Goal: Check status: Check status

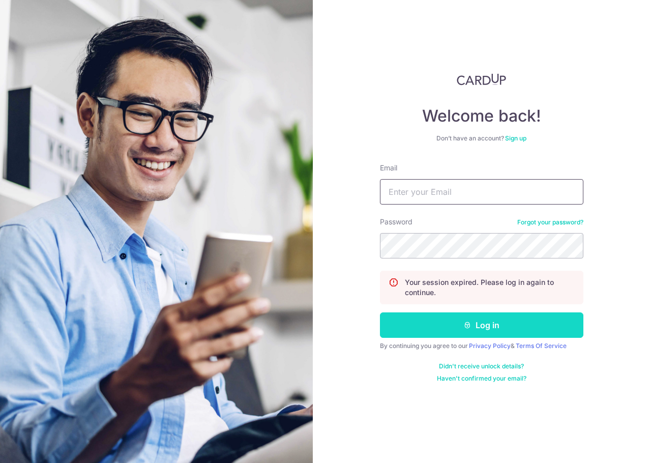
type input "angie.andreana@autoclinic.com"
click at [493, 329] on button "Log in" at bounding box center [481, 324] width 203 height 25
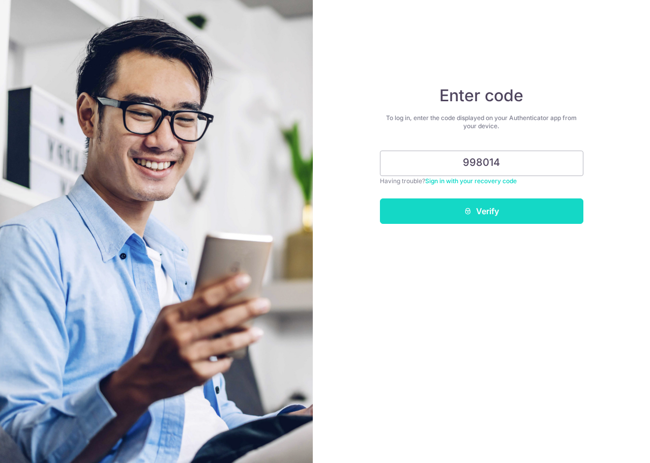
type input "998014"
click at [488, 208] on button "Verify" at bounding box center [481, 210] width 203 height 25
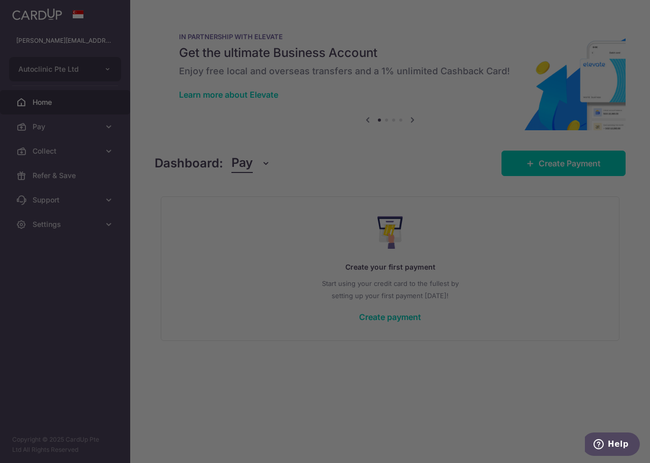
click at [86, 148] on div at bounding box center [328, 233] width 656 height 467
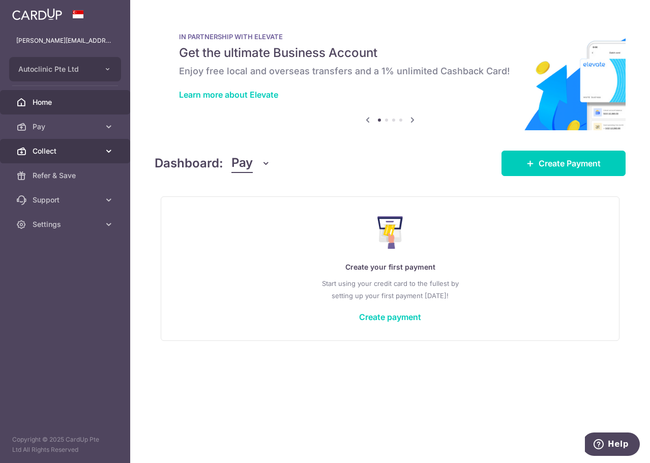
click at [99, 149] on span "Collect" at bounding box center [66, 151] width 67 height 10
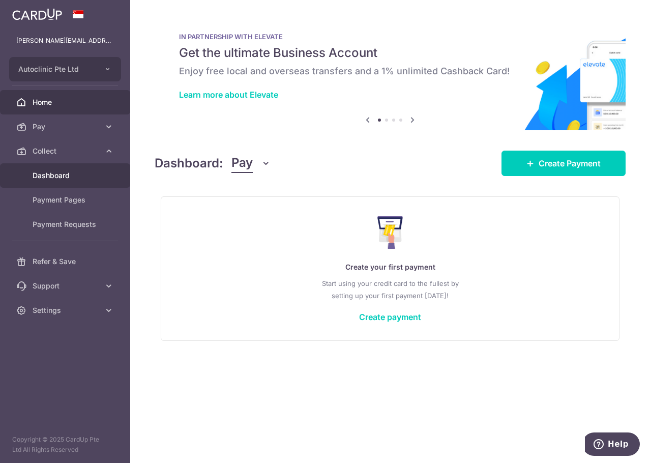
click at [64, 178] on span "Dashboard" at bounding box center [66, 175] width 67 height 10
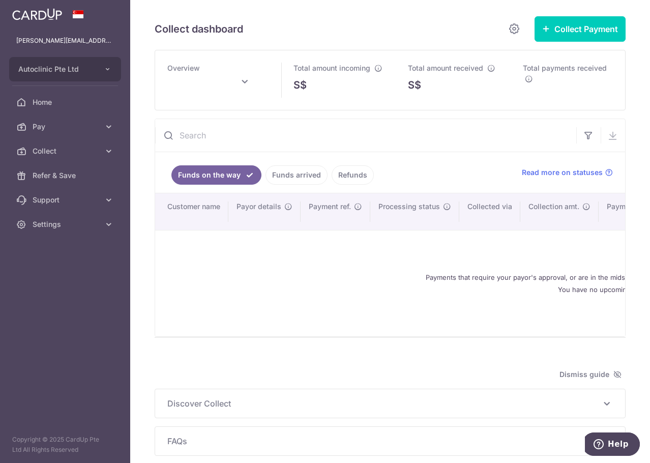
click at [305, 183] on link "Funds arrived" at bounding box center [296, 174] width 62 height 19
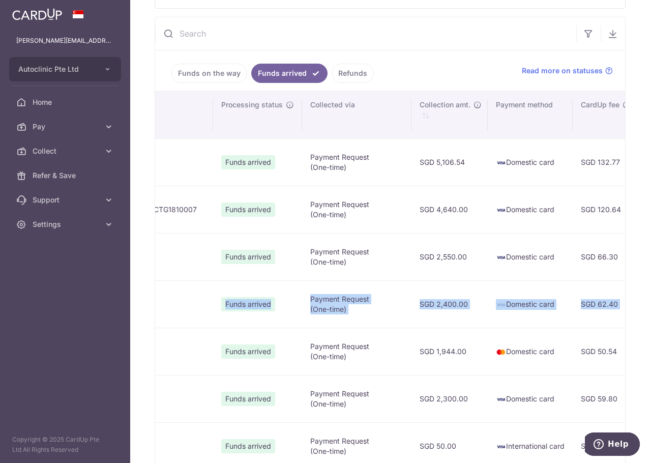
scroll to position [0, 462]
drag, startPoint x: 453, startPoint y: 313, endPoint x: 566, endPoint y: 322, distance: 113.8
click at [566, 322] on tr "Malcolm Leong Kwok Yew Malcolm Leong Kwok Yew leong.malcolm@gmail.com 83334385 …" at bounding box center [417, 303] width 1448 height 47
type input "August 2025"
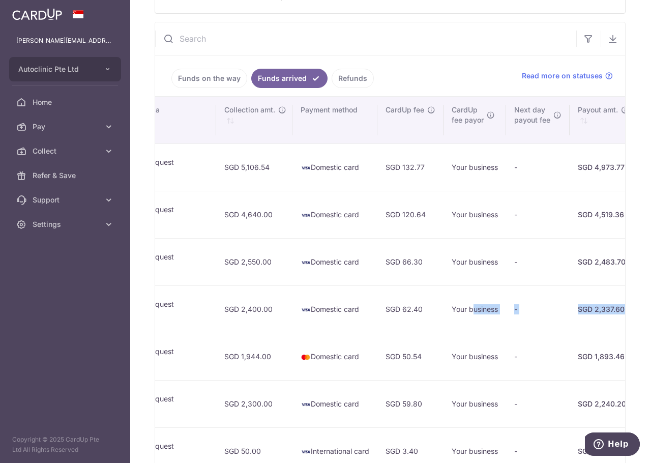
scroll to position [0, 825]
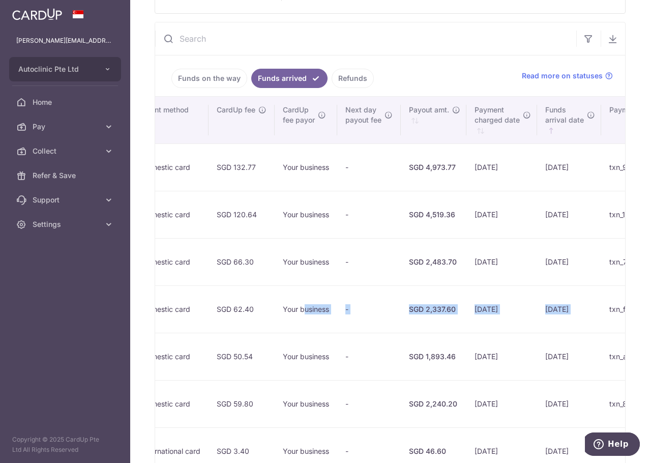
drag, startPoint x: 535, startPoint y: 310, endPoint x: 478, endPoint y: 312, distance: 57.0
click at [478, 312] on tr "Malcolm Leong Kwok Yew Malcolm Leong Kwok Yew leong.malcolm@gmail.com 83334385 …" at bounding box center [54, 308] width 1448 height 47
click at [409, 312] on div "SGD 2,337.60" at bounding box center [433, 309] width 49 height 10
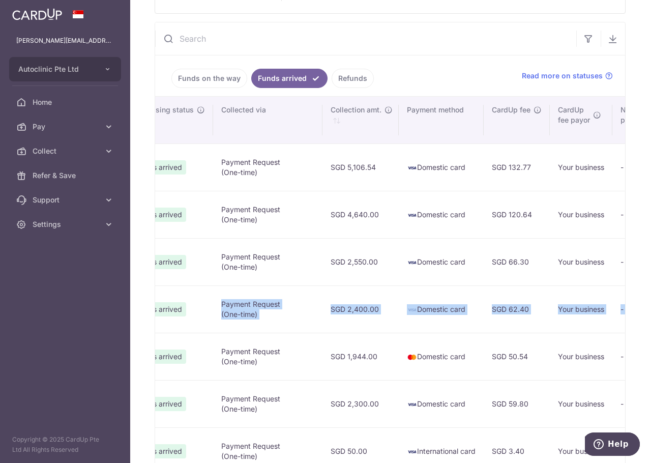
drag, startPoint x: 300, startPoint y: 312, endPoint x: 147, endPoint y: 305, distance: 152.7
click at [147, 305] on div "Collect dashboard Collect Payment Create request to collect payments Custom Pay…" at bounding box center [390, 231] width 520 height 463
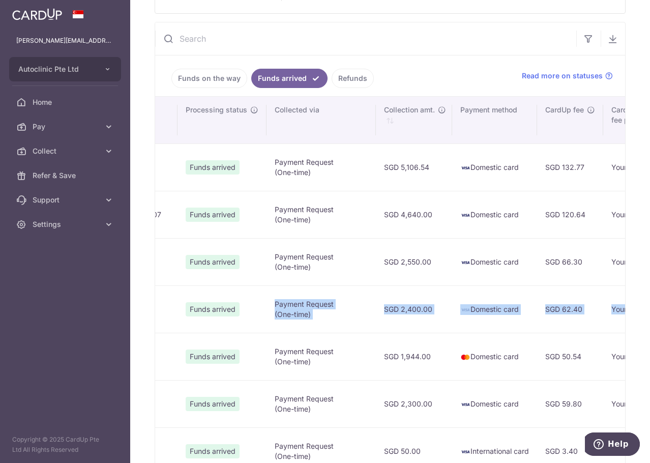
click at [266, 312] on td "Payment Request (One-time)" at bounding box center [320, 308] width 109 height 47
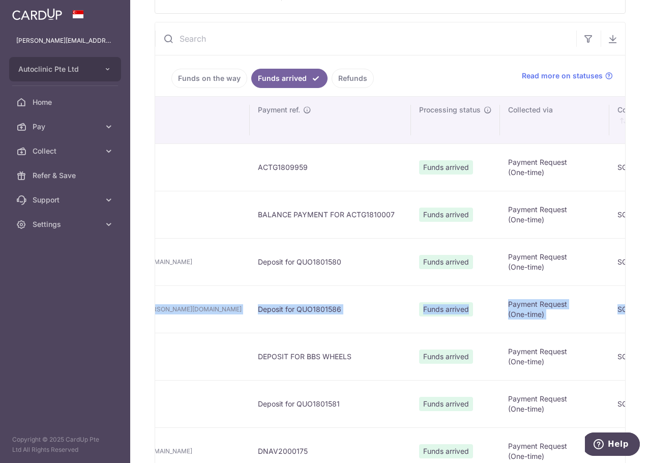
drag, startPoint x: 264, startPoint y: 309, endPoint x: 134, endPoint y: 300, distance: 130.4
click at [134, 300] on div "Collect dashboard Collect Payment Create request to collect payments Custom Pay…" at bounding box center [390, 231] width 520 height 463
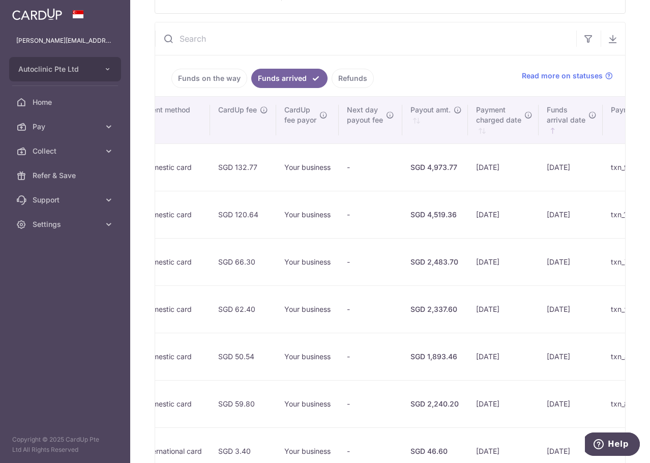
scroll to position [0, 852]
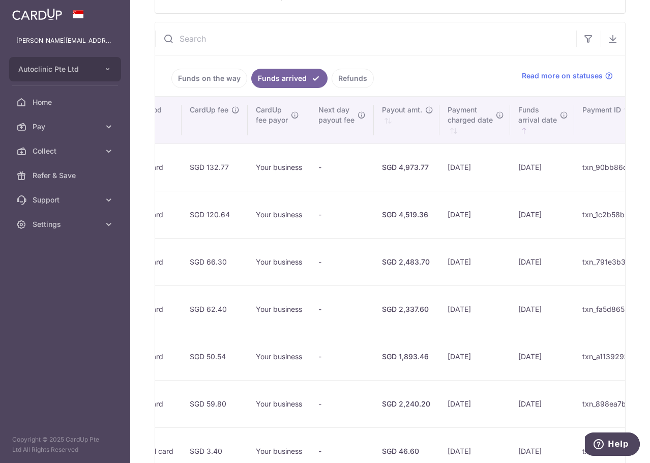
drag, startPoint x: 270, startPoint y: 258, endPoint x: 615, endPoint y: 258, distance: 344.7
click at [615, 258] on tr "Pierre Dzakpasu Pierre Dzakpasu pierre.dzakpasu@gmail.com 96482810 Deposit for …" at bounding box center [27, 261] width 1448 height 47
click at [374, 280] on td "SGD 2,483.70" at bounding box center [407, 261] width 66 height 47
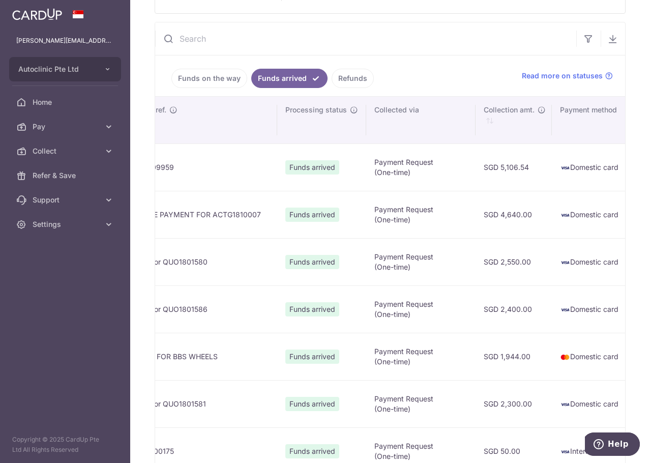
scroll to position [0, 407]
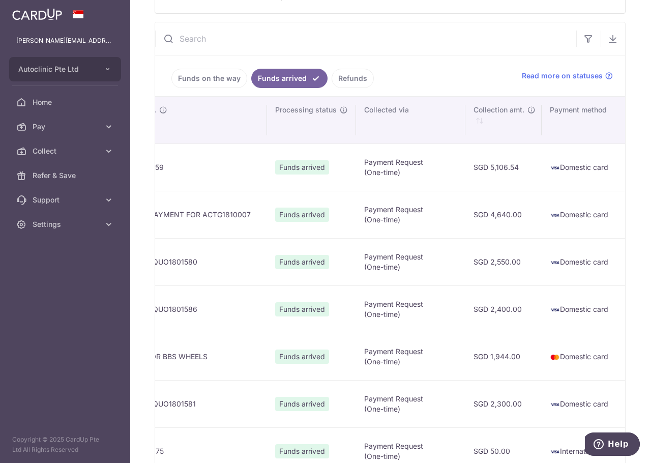
drag, startPoint x: 421, startPoint y: 267, endPoint x: 591, endPoint y: 260, distance: 170.0
click at [591, 260] on tr "Pierre Dzakpasu Pierre Dzakpasu pierre.dzakpasu@gmail.com 96482810 Deposit for …" at bounding box center [472, 261] width 1448 height 47
drag, startPoint x: 543, startPoint y: 258, endPoint x: 527, endPoint y: 265, distance: 17.3
click at [626, 258] on td "SGD 66.30" at bounding box center [659, 261] width 66 height 47
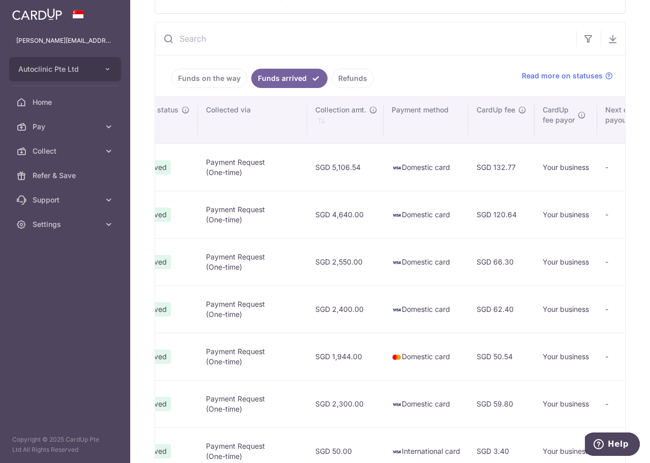
scroll to position [0, 630]
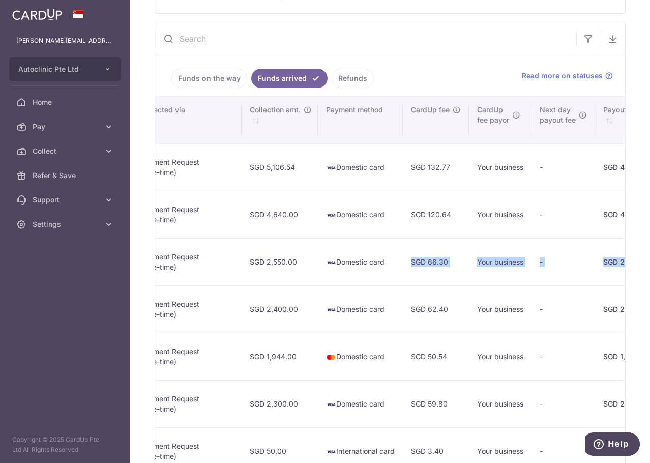
drag, startPoint x: 501, startPoint y: 267, endPoint x: 521, endPoint y: 272, distance: 20.2
click at [521, 272] on tr "Pierre Dzakpasu Pierre Dzakpasu pierre.dzakpasu@gmail.com 96482810 Deposit for …" at bounding box center [249, 261] width 1448 height 47
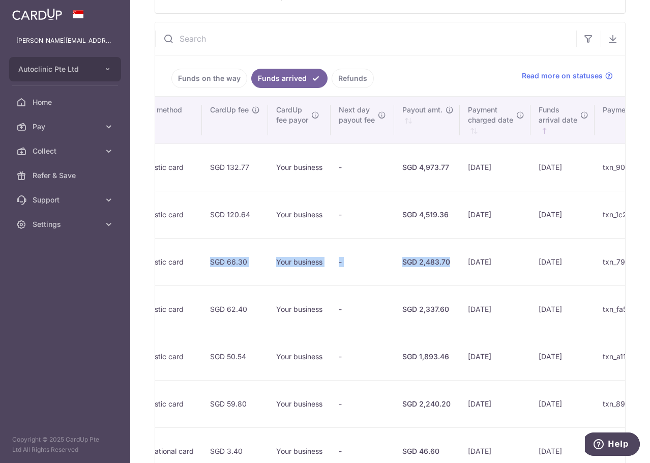
scroll to position [0, 837]
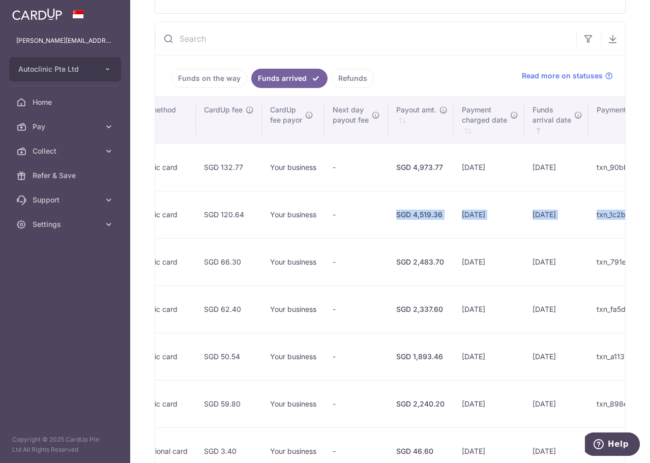
drag, startPoint x: 233, startPoint y: 212, endPoint x: 533, endPoint y: 216, distance: 300.0
click at [533, 216] on tr "ALLEN TAN ALLEN TAN tanallen@hotmail.com 96355817 BALANCE PAYMENT FOR ACTG18100…" at bounding box center [42, 214] width 1448 height 47
click at [454, 213] on td "08/08/2025" at bounding box center [489, 214] width 71 height 47
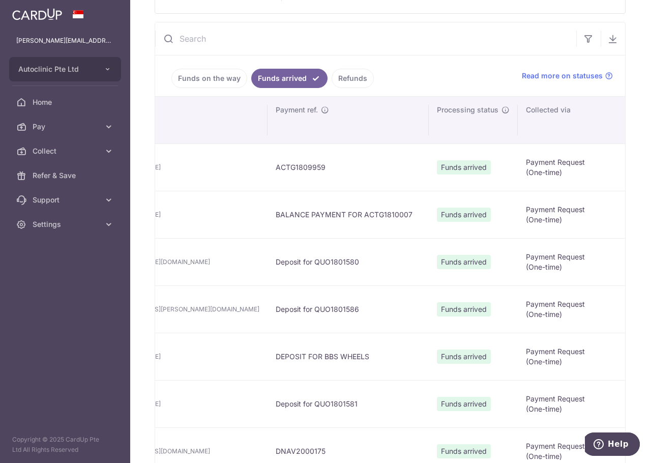
scroll to position [0, 499]
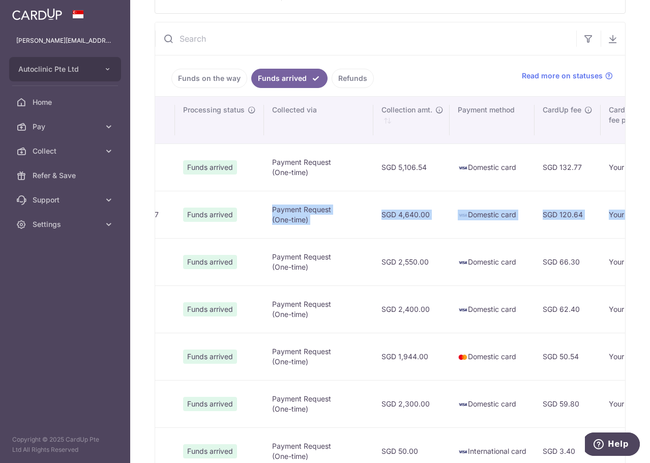
drag, startPoint x: 343, startPoint y: 220, endPoint x: 233, endPoint y: 205, distance: 110.7
click at [233, 205] on tr "ALLEN TAN ALLEN TAN tanallen@hotmail.com 96355817 BALANCE PAYMENT FOR ACTG18100…" at bounding box center [380, 214] width 1448 height 47
click at [458, 219] on img at bounding box center [463, 215] width 10 height 10
click at [373, 215] on td "SGD 4,640.00" at bounding box center [411, 214] width 76 height 47
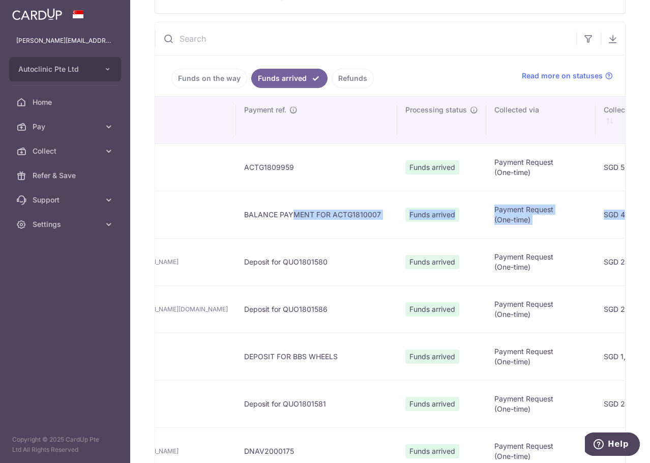
drag, startPoint x: 222, startPoint y: 217, endPoint x: 148, endPoint y: 218, distance: 73.2
click at [148, 218] on div "Collect dashboard Collect Payment Create request to collect payments Custom Pay…" at bounding box center [390, 231] width 520 height 463
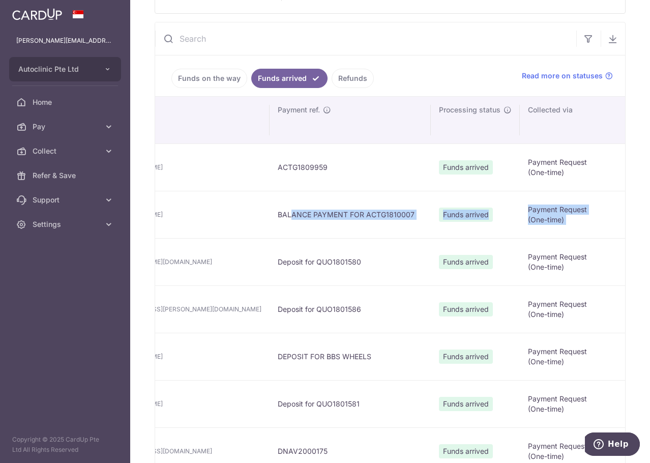
click at [269, 219] on td "BALANCE PAYMENT FOR ACTG1810007" at bounding box center [349, 214] width 161 height 47
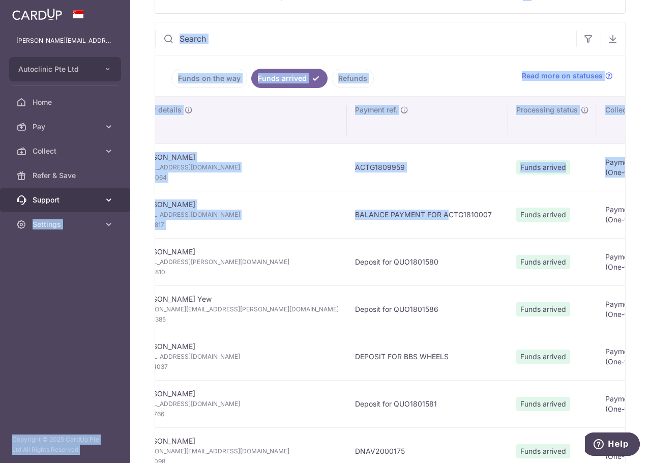
scroll to position [0, 0]
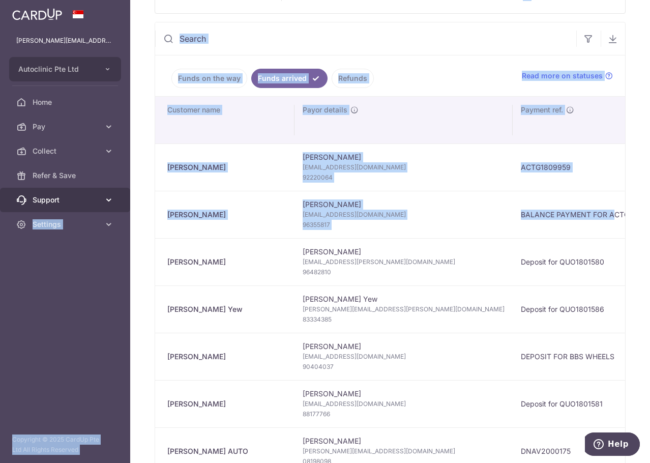
drag, startPoint x: 240, startPoint y: 215, endPoint x: 103, endPoint y: 211, distance: 136.8
click at [103, 211] on main "angie.andreana@autoclinic.com Autoclinic Pte Ltd Add new company Autoclinic Pte…" at bounding box center [325, 231] width 650 height 463
drag, startPoint x: 433, startPoint y: 228, endPoint x: 436, endPoint y: 214, distance: 14.1
click at [513, 228] on td "BALANCE PAYMENT FOR ACTG1810007" at bounding box center [593, 214] width 161 height 47
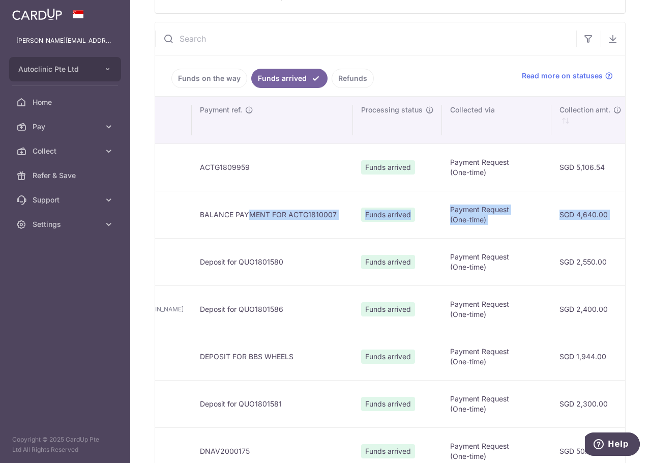
scroll to position [0, 445]
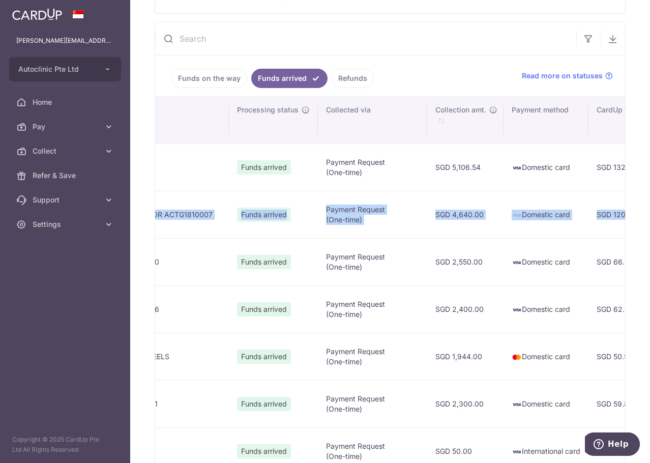
drag, startPoint x: 502, startPoint y: 215, endPoint x: 568, endPoint y: 222, distance: 66.5
click at [558, 222] on tr "ALLEN TAN ALLEN TAN tanallen@hotmail.com 96355817 BALANCE PAYMENT FOR ACTG18100…" at bounding box center [434, 214] width 1448 height 47
drag, startPoint x: 520, startPoint y: 217, endPoint x: 514, endPoint y: 219, distance: 6.4
click at [588, 217] on td "SGD 120.64" at bounding box center [621, 214] width 66 height 47
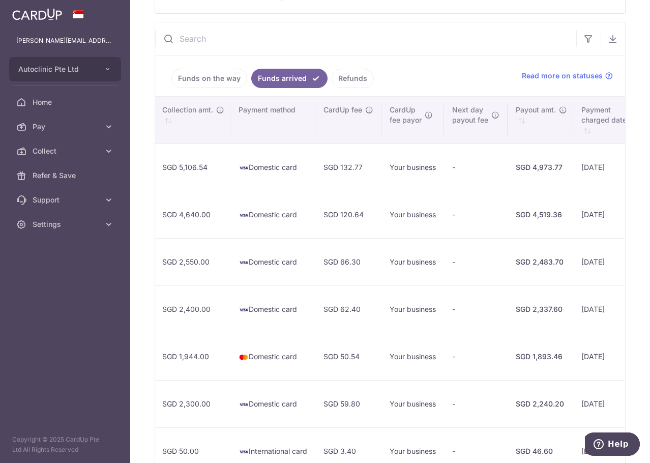
scroll to position [0, 852]
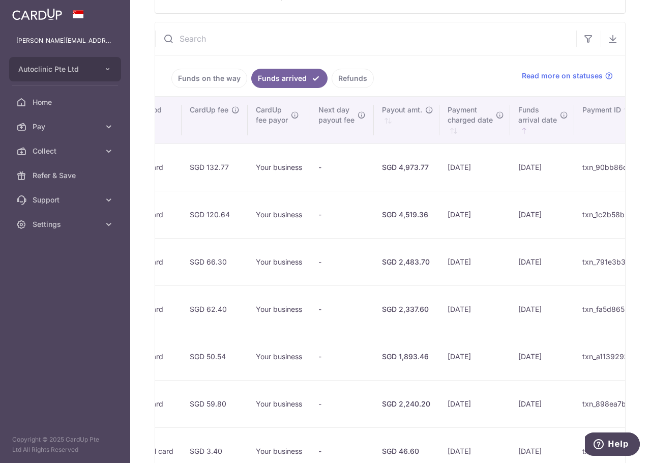
drag, startPoint x: 552, startPoint y: 216, endPoint x: 596, endPoint y: 213, distance: 44.3
click at [596, 213] on tr "ALLEN TAN ALLEN TAN tanallen@hotmail.com 96355817 BALANCE PAYMENT FOR ACTG18100…" at bounding box center [27, 214] width 1448 height 47
click at [574, 178] on td "txn_90bb86d9cc3" at bounding box center [613, 166] width 79 height 47
drag, startPoint x: 320, startPoint y: 167, endPoint x: 569, endPoint y: 166, distance: 249.1
click at [569, 166] on tr "Yoshimasa Abe Yoshimasa Abe yoshi.a.general@gmail.com 92220064 ACTG1809959 Fund…" at bounding box center [27, 166] width 1448 height 47
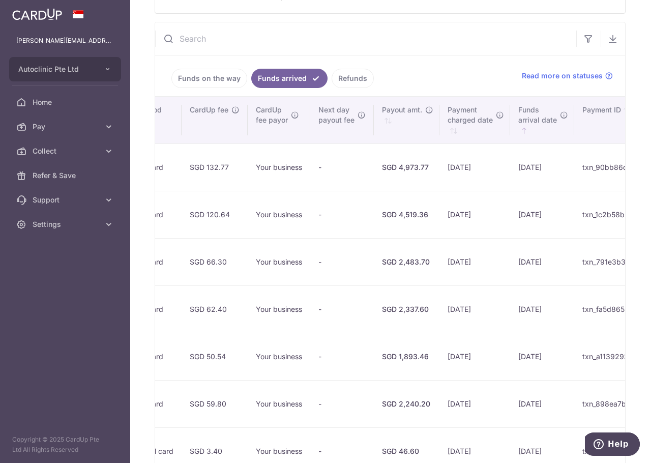
click at [374, 165] on td "SGD 4,973.77" at bounding box center [407, 166] width 66 height 47
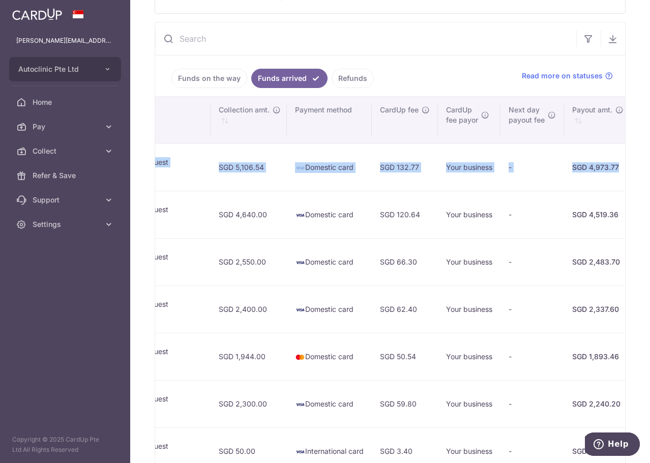
scroll to position [0, 401]
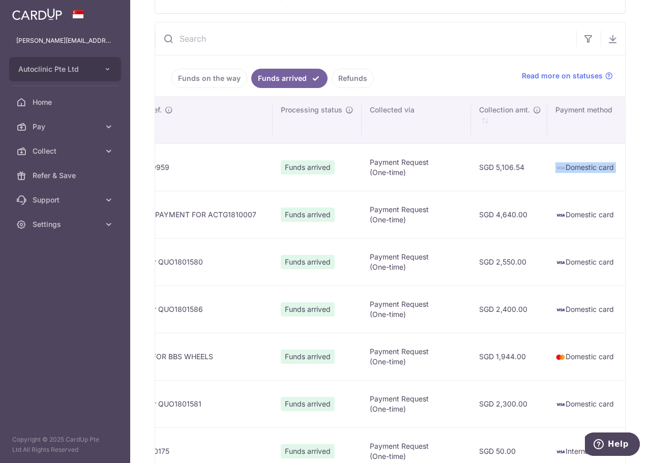
drag, startPoint x: 238, startPoint y: 160, endPoint x: 392, endPoint y: 171, distance: 154.4
click at [392, 171] on tr "Yoshimasa Abe Yoshimasa Abe yoshi.a.general@gmail.com 92220064 ACTG1809959 Fund…" at bounding box center [478, 166] width 1448 height 47
click at [555, 171] on img at bounding box center [560, 168] width 10 height 10
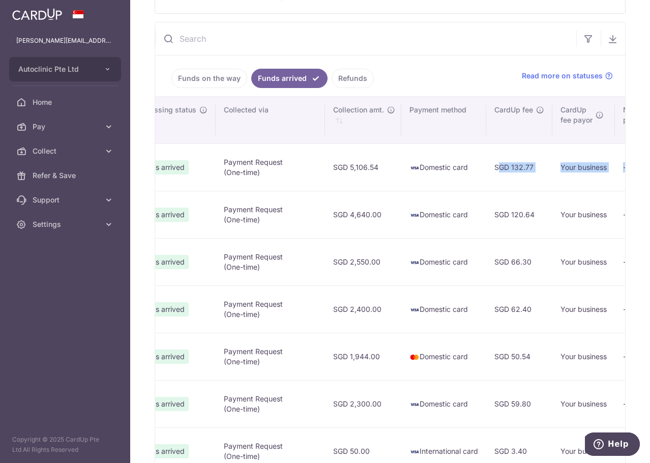
scroll to position [0, 644]
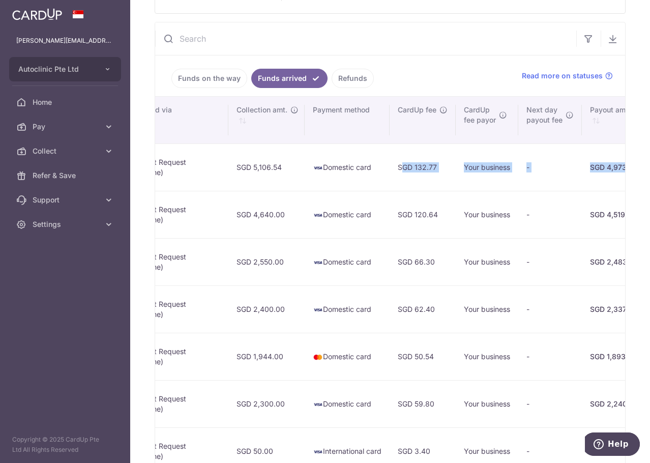
drag, startPoint x: 516, startPoint y: 164, endPoint x: 549, endPoint y: 168, distance: 33.3
click at [549, 168] on tr "Yoshimasa Abe Yoshimasa Abe yoshi.a.general@gmail.com 92220064 ACTG1809959 Fund…" at bounding box center [235, 166] width 1448 height 47
